Goal: Transaction & Acquisition: Purchase product/service

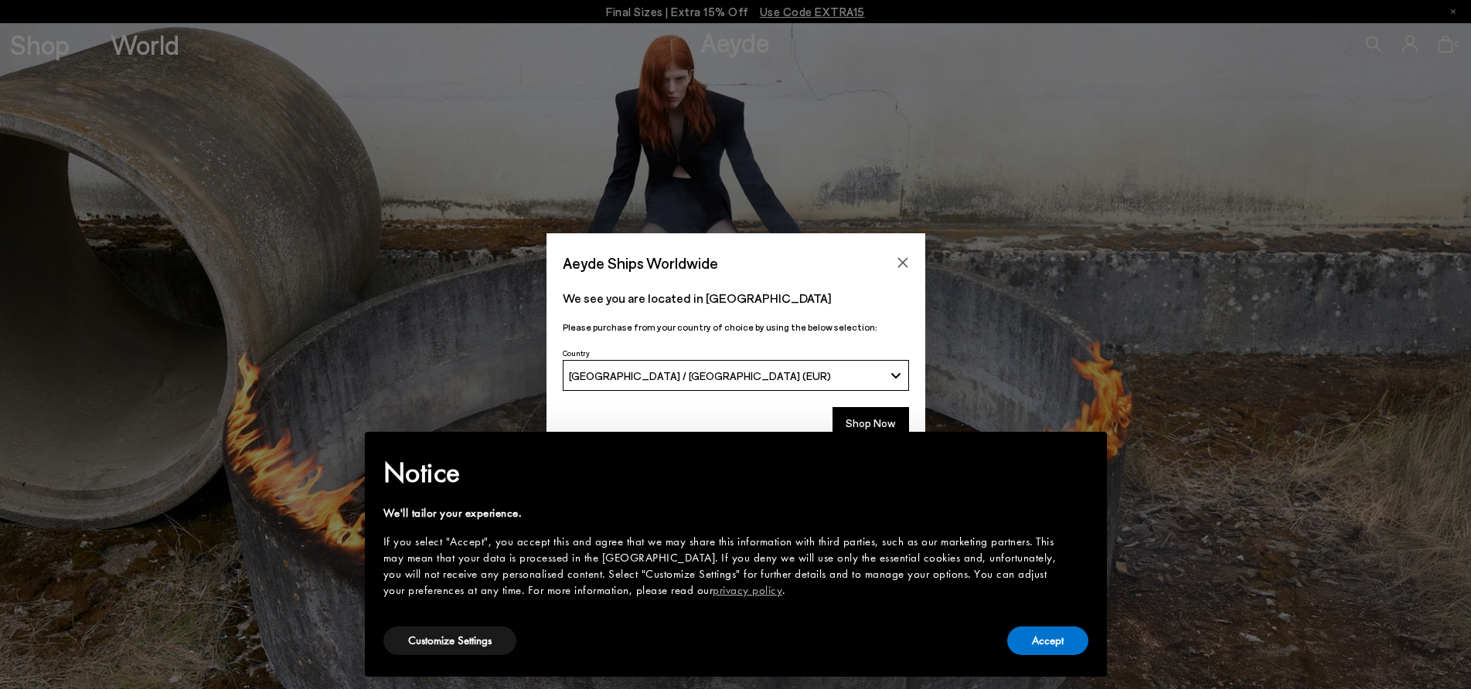
click at [866, 427] on div "× Notice We'll tailor your experience. If you select "Accept", you accept this …" at bounding box center [735, 555] width 767 height 270
click at [867, 423] on div "× Notice We'll tailor your experience. If you select "Accept", you accept this …" at bounding box center [735, 555] width 767 height 270
click at [1043, 645] on button "Accept" at bounding box center [1047, 641] width 81 height 29
click at [1053, 642] on button "Accept" at bounding box center [1047, 641] width 81 height 29
click at [867, 423] on div "× Notice We'll tailor your experience. If you select "Accept", you accept this …" at bounding box center [735, 555] width 767 height 270
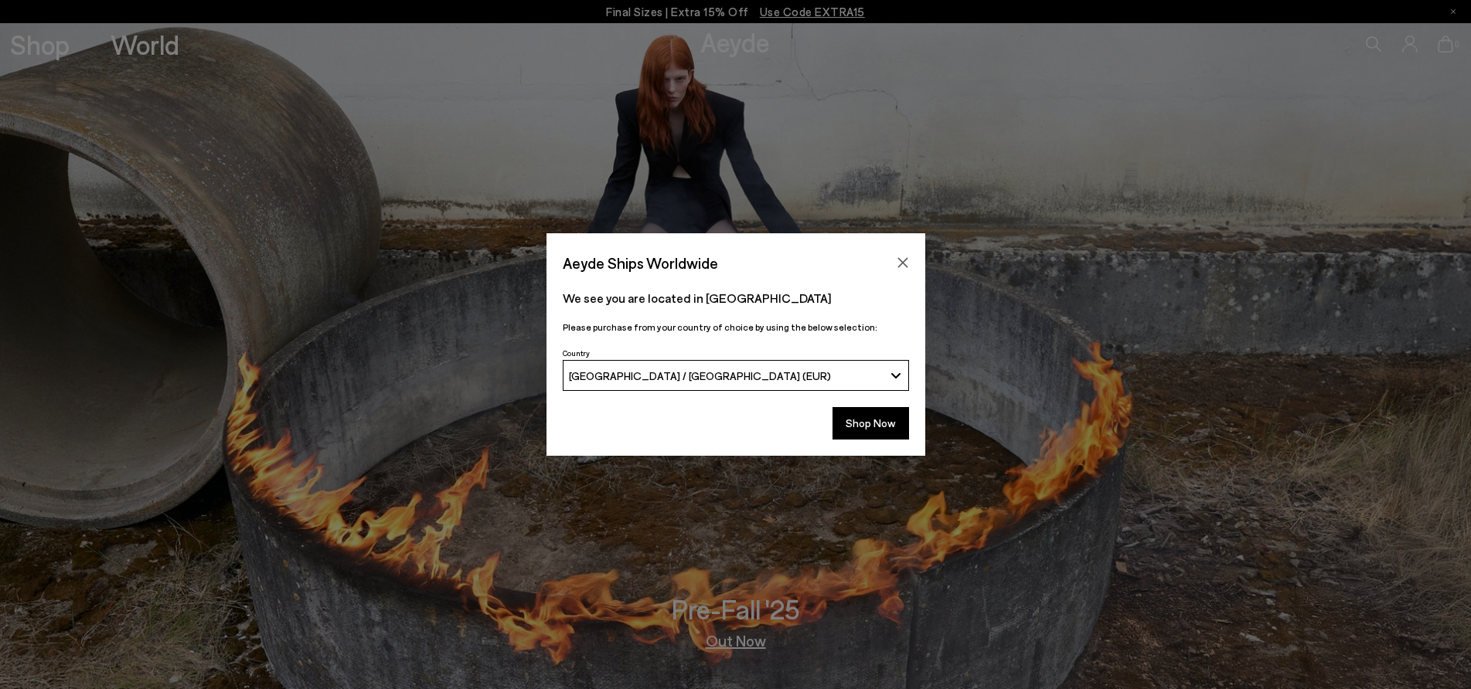
click at [867, 423] on button "Shop Now" at bounding box center [870, 423] width 77 height 32
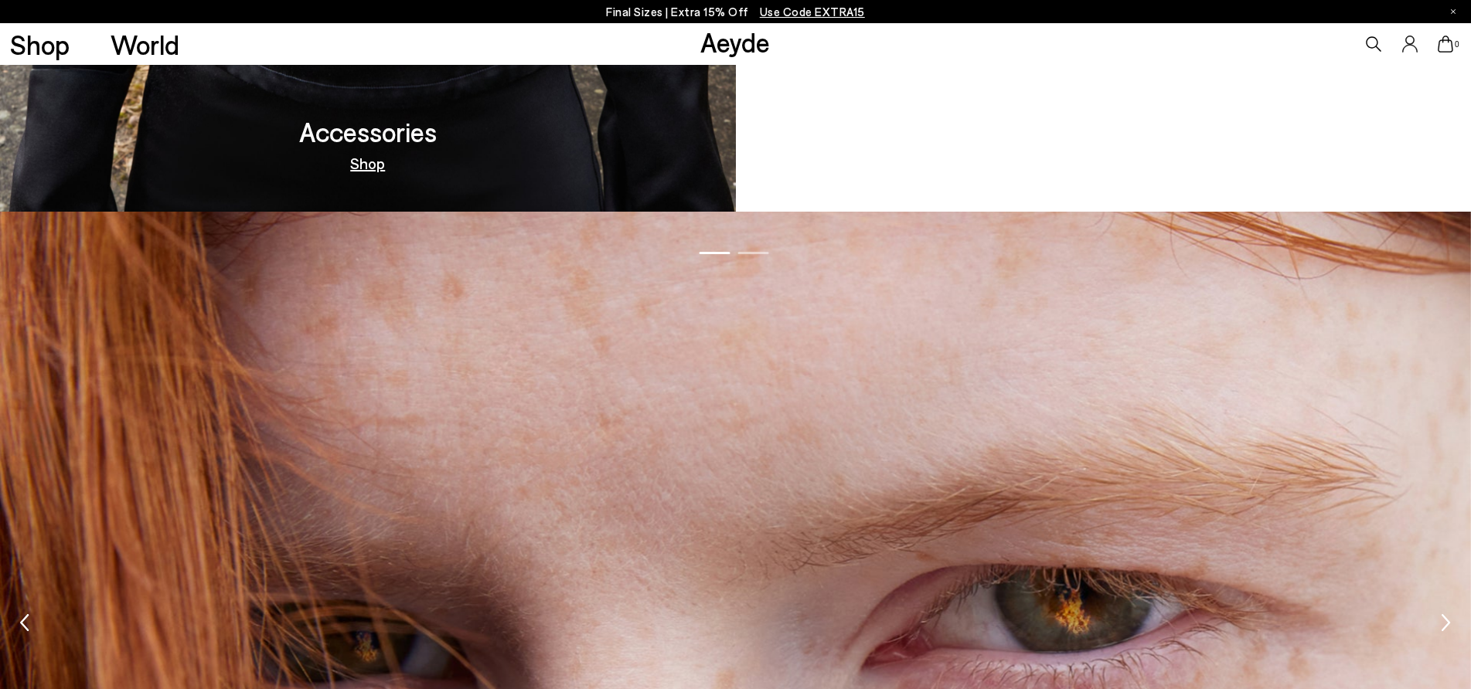
scroll to position [2087, 0]
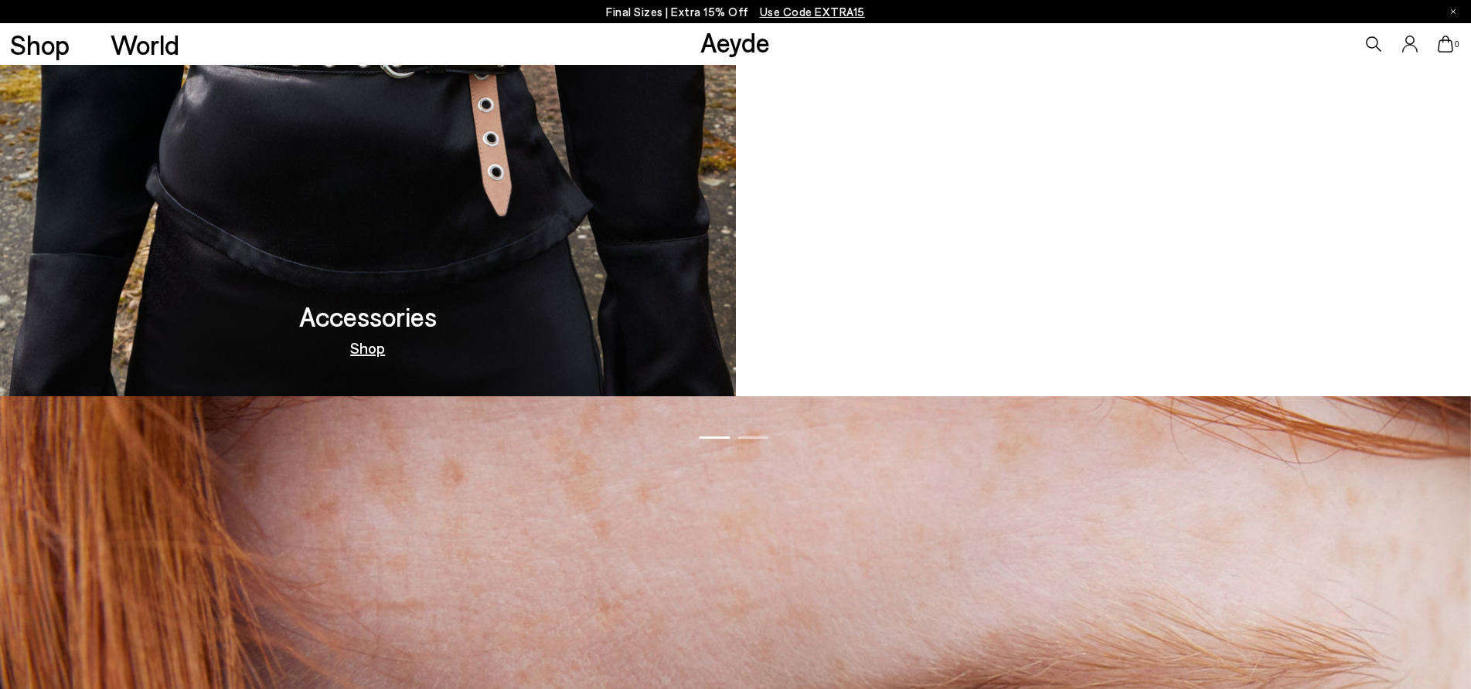
click at [374, 352] on link "Shop" at bounding box center [367, 347] width 35 height 15
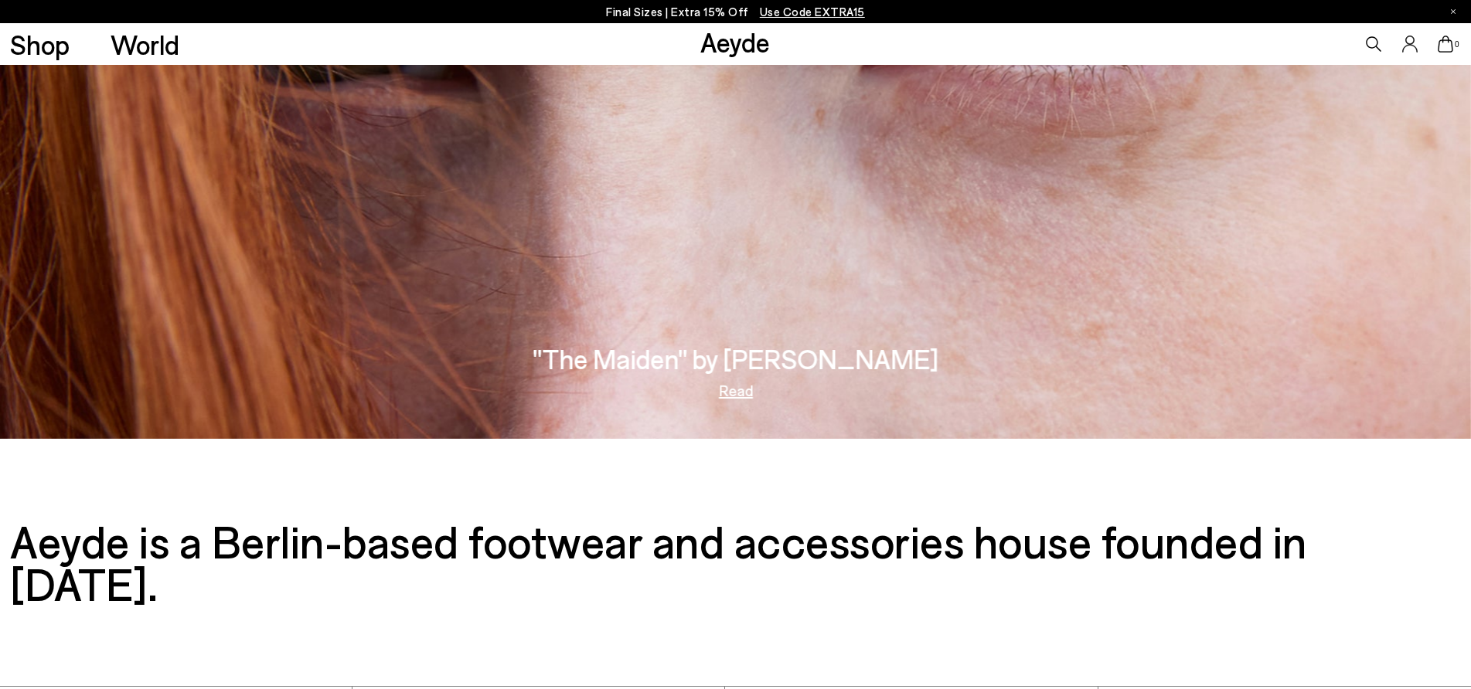
scroll to position [2867, 0]
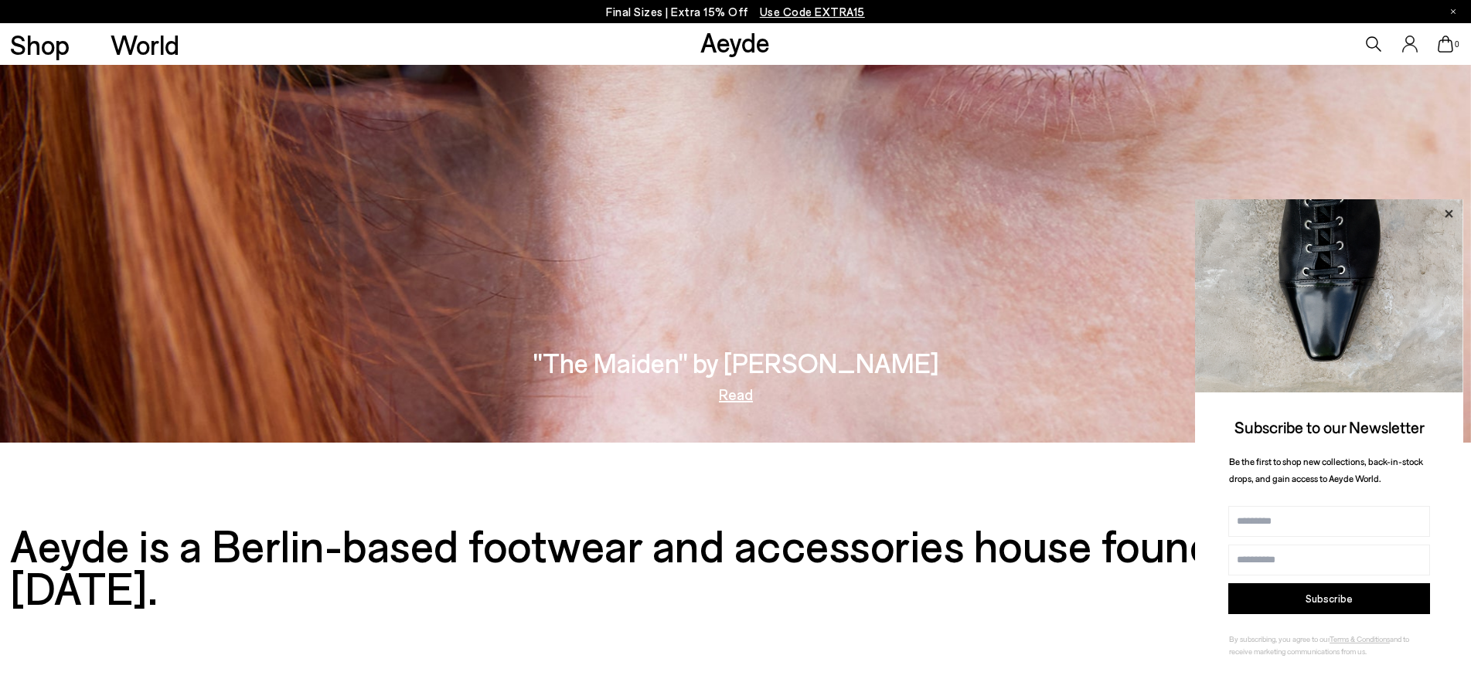
click at [1446, 204] on icon at bounding box center [1448, 214] width 20 height 20
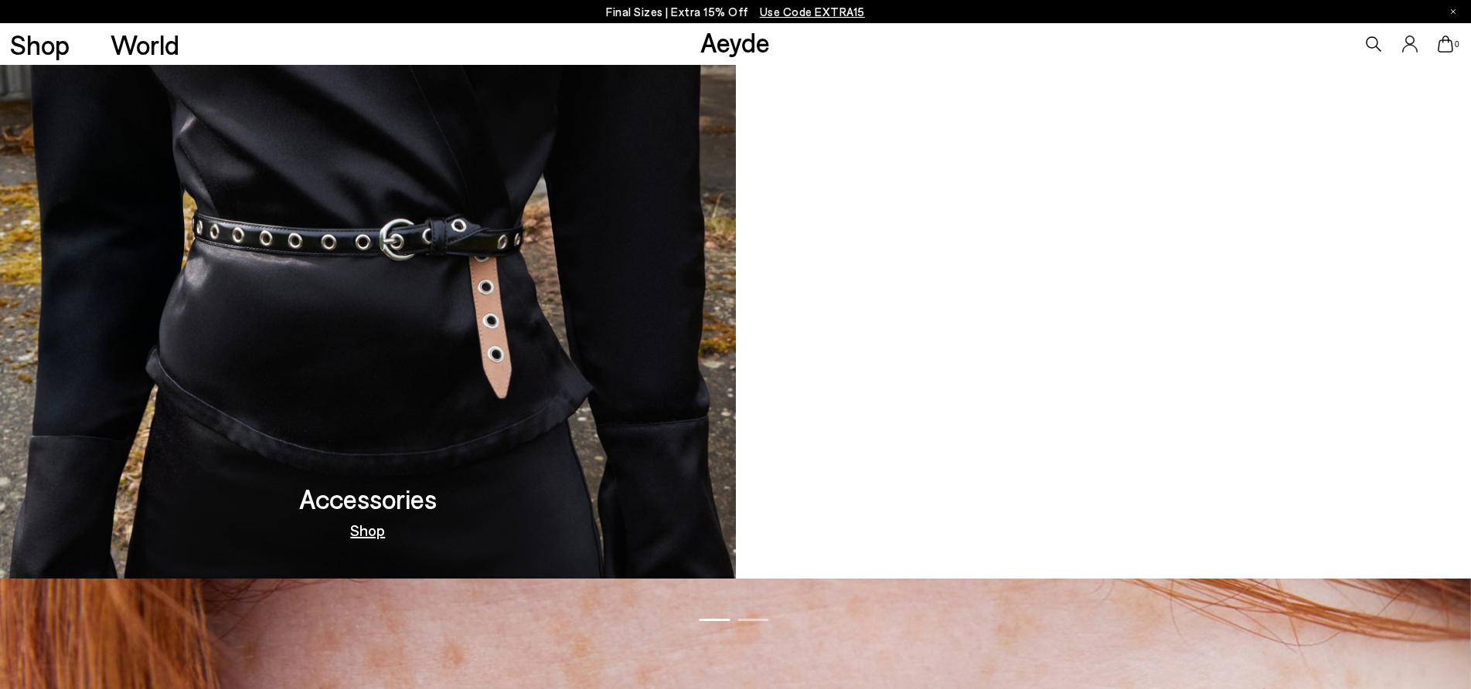
scroll to position [1631, 0]
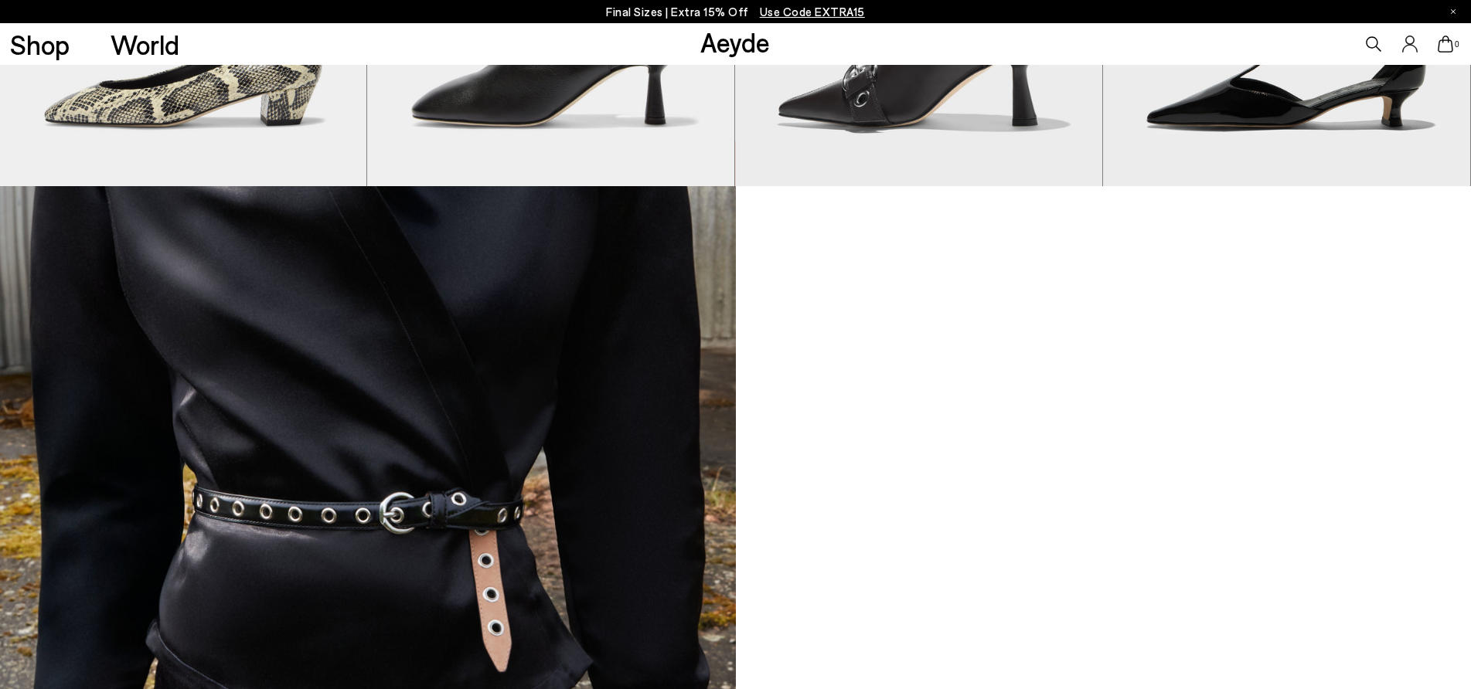
click at [1371, 45] on icon at bounding box center [1373, 43] width 15 height 15
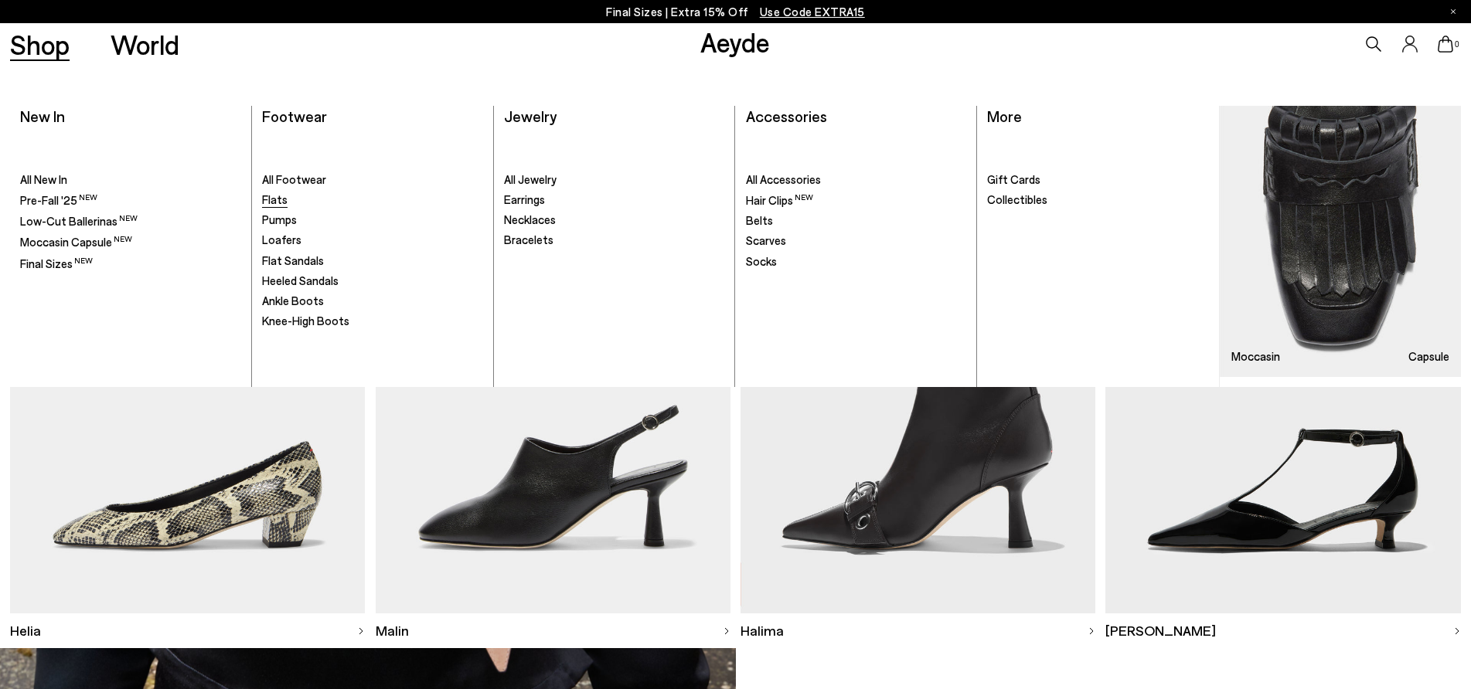
click at [274, 206] on link "Flats" at bounding box center [372, 199] width 221 height 15
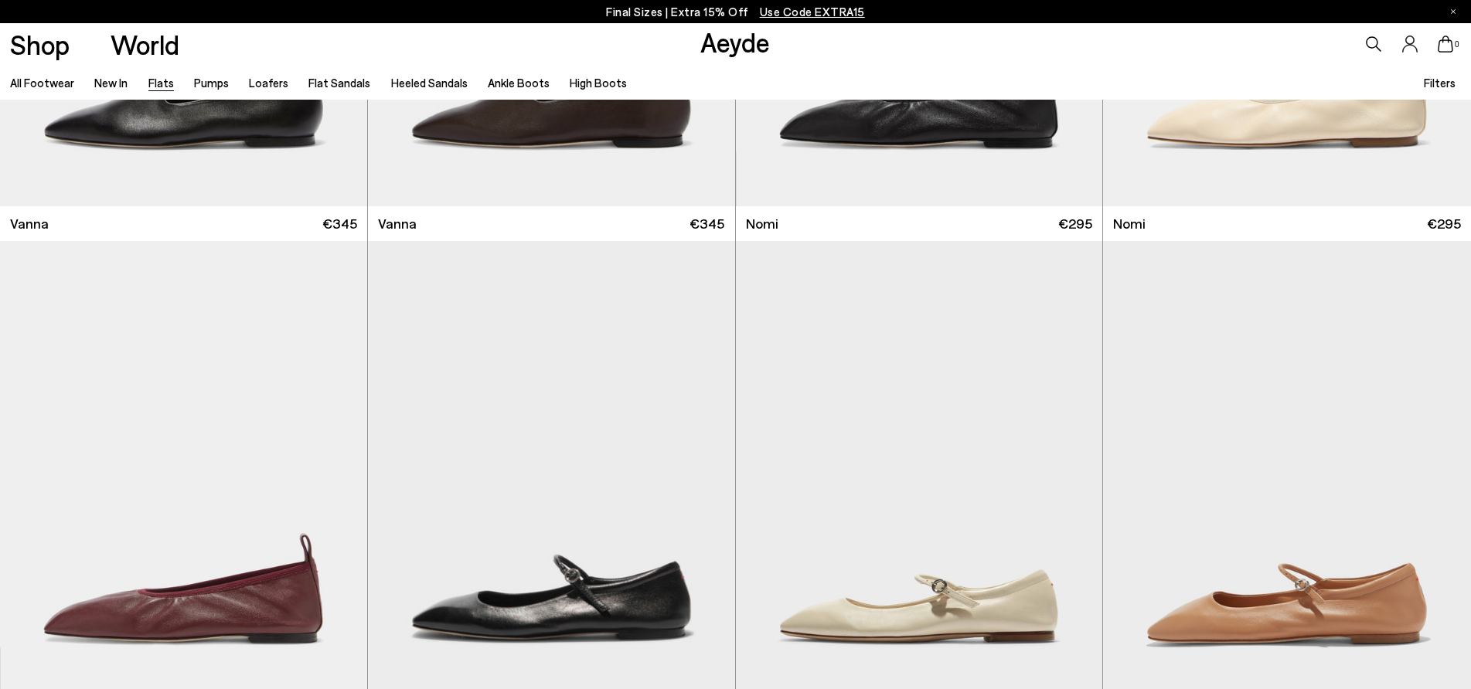
scroll to position [1082, 0]
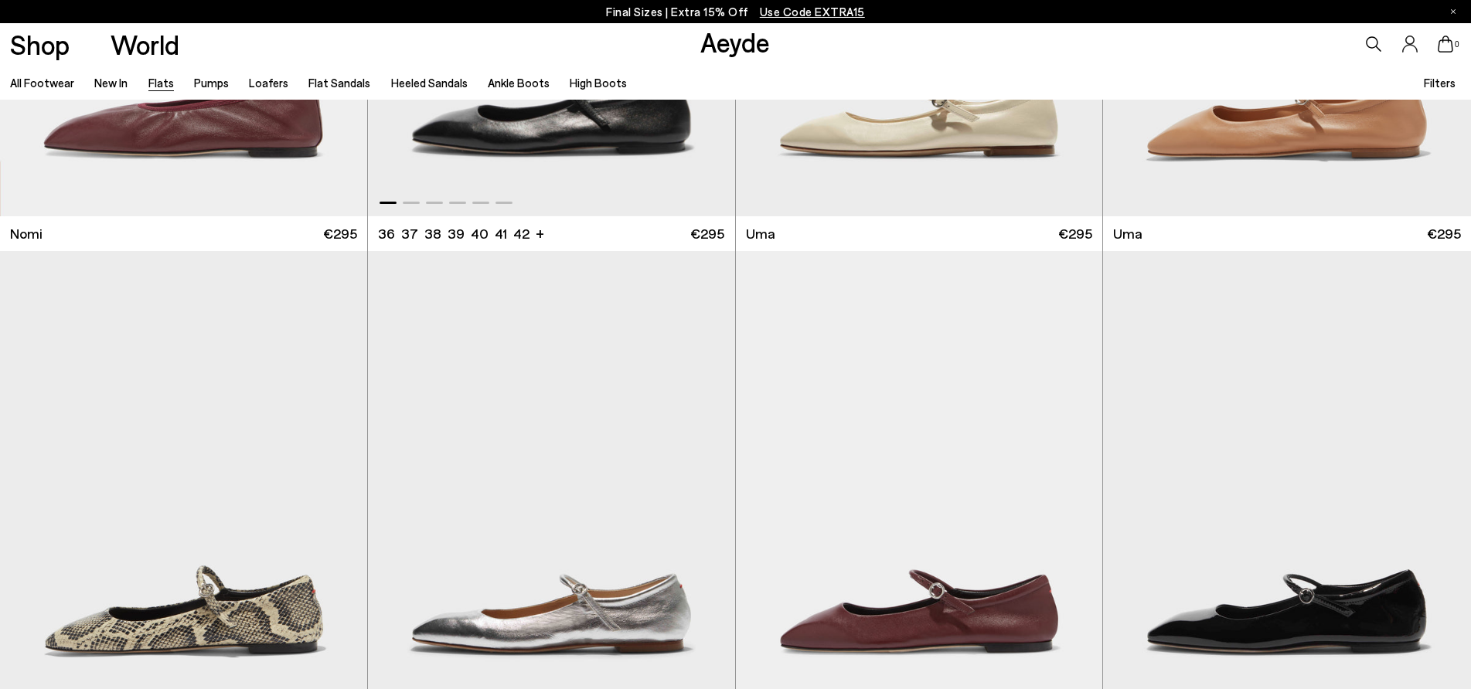
scroll to position [1468, 0]
